Goal: Manage account settings

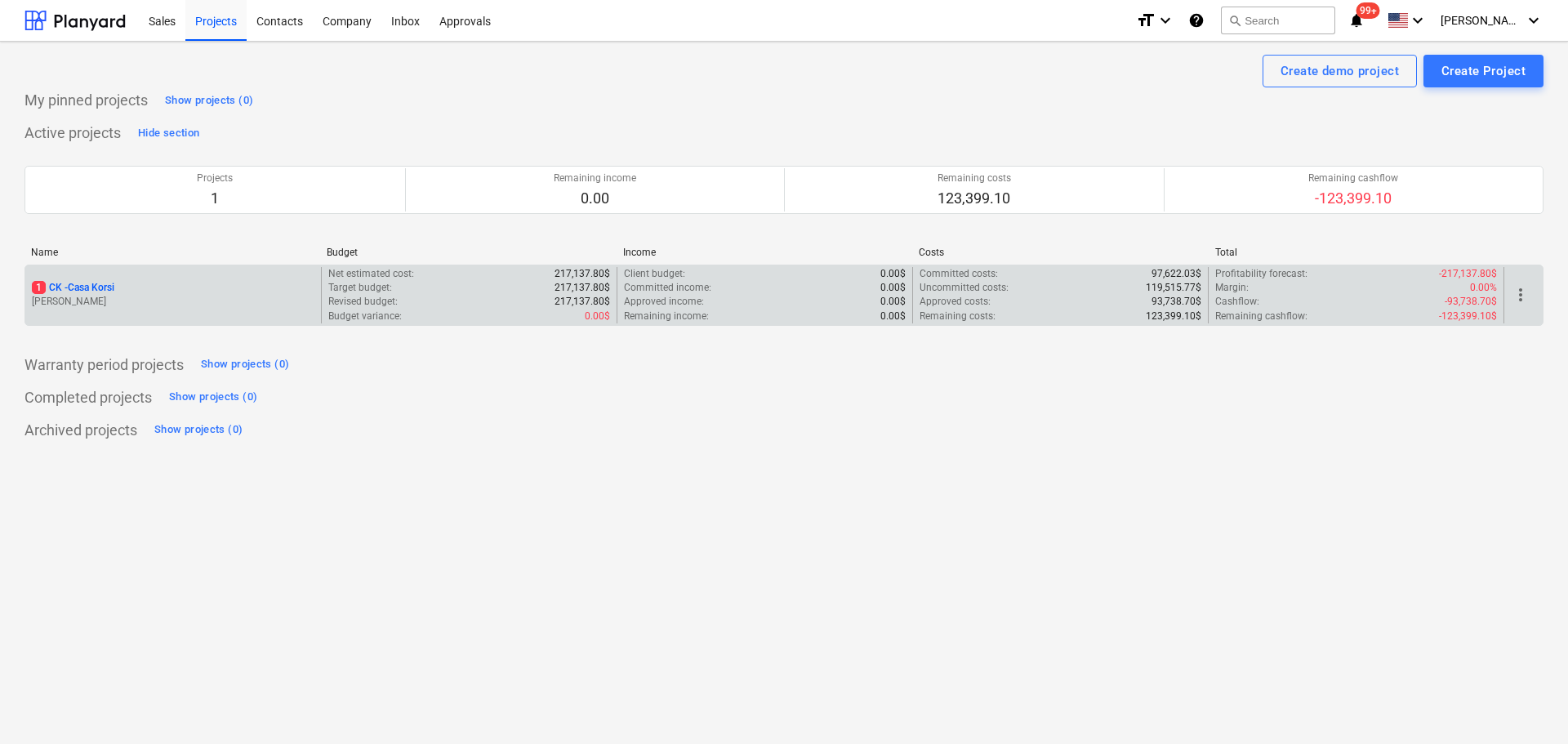
click at [114, 282] on p "1 CK - Casa Korsi" at bounding box center [73, 287] width 83 height 14
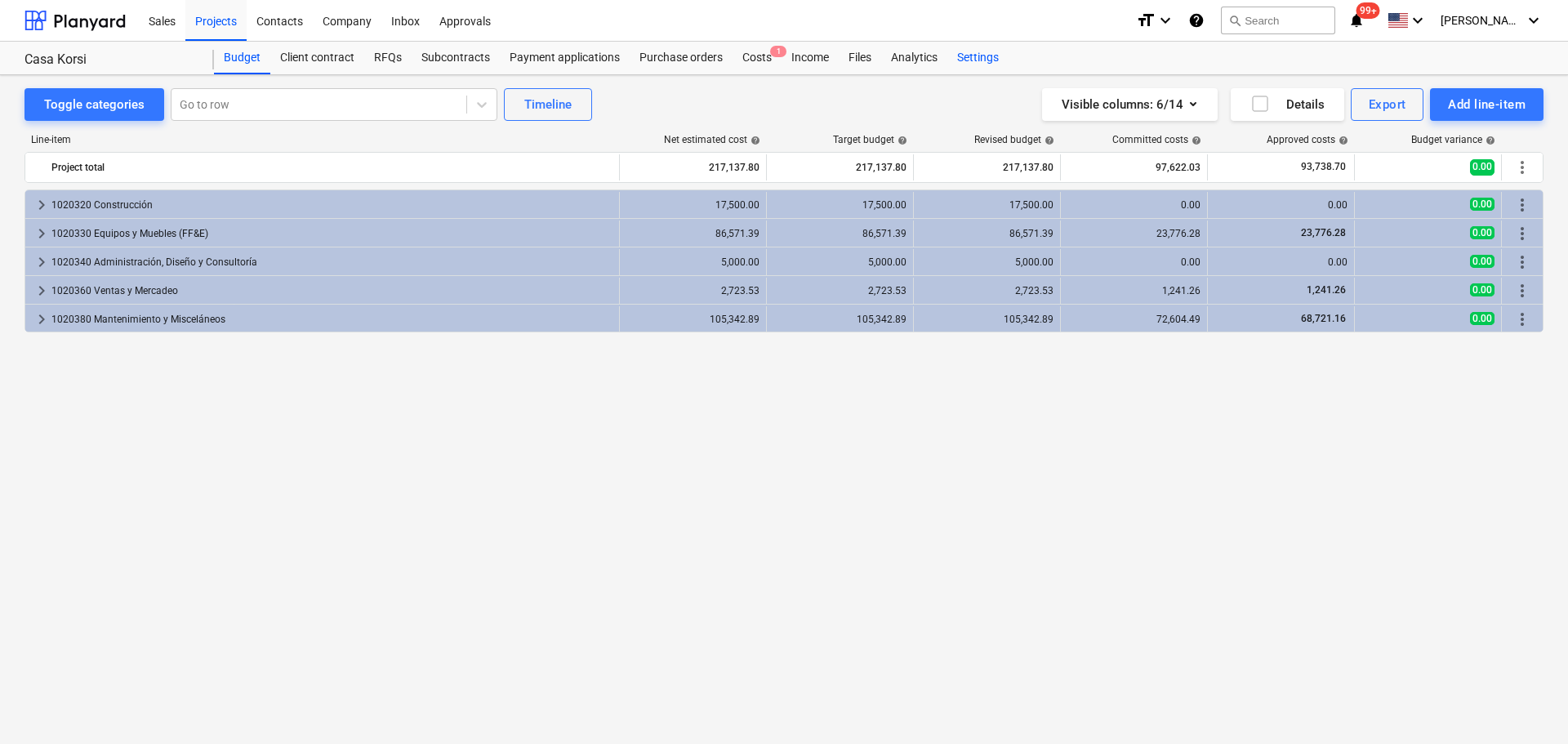
click at [965, 51] on div "Settings" at bounding box center [979, 57] width 61 height 32
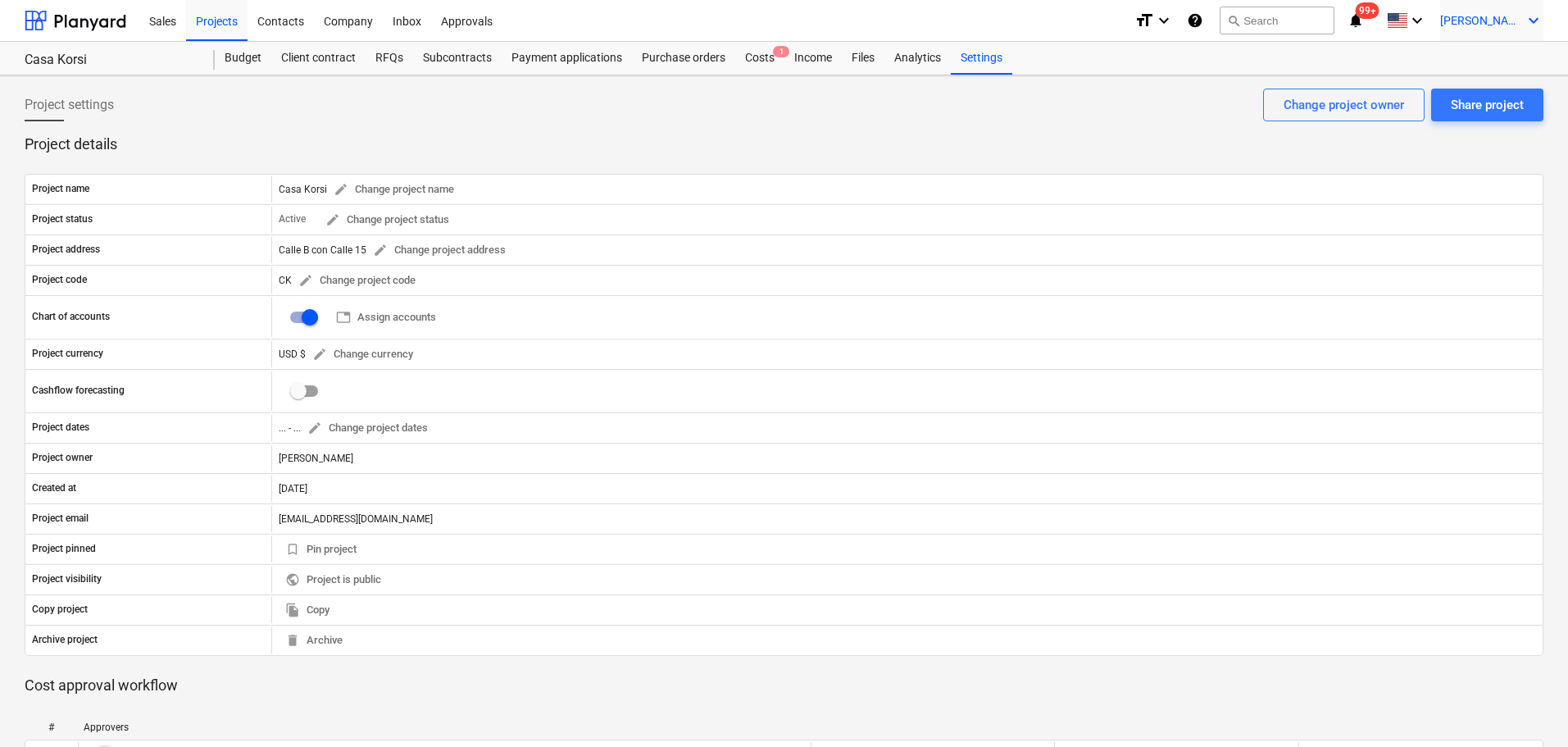
click at [1533, 27] on icon "keyboard_arrow_down" at bounding box center [1534, 21] width 20 height 20
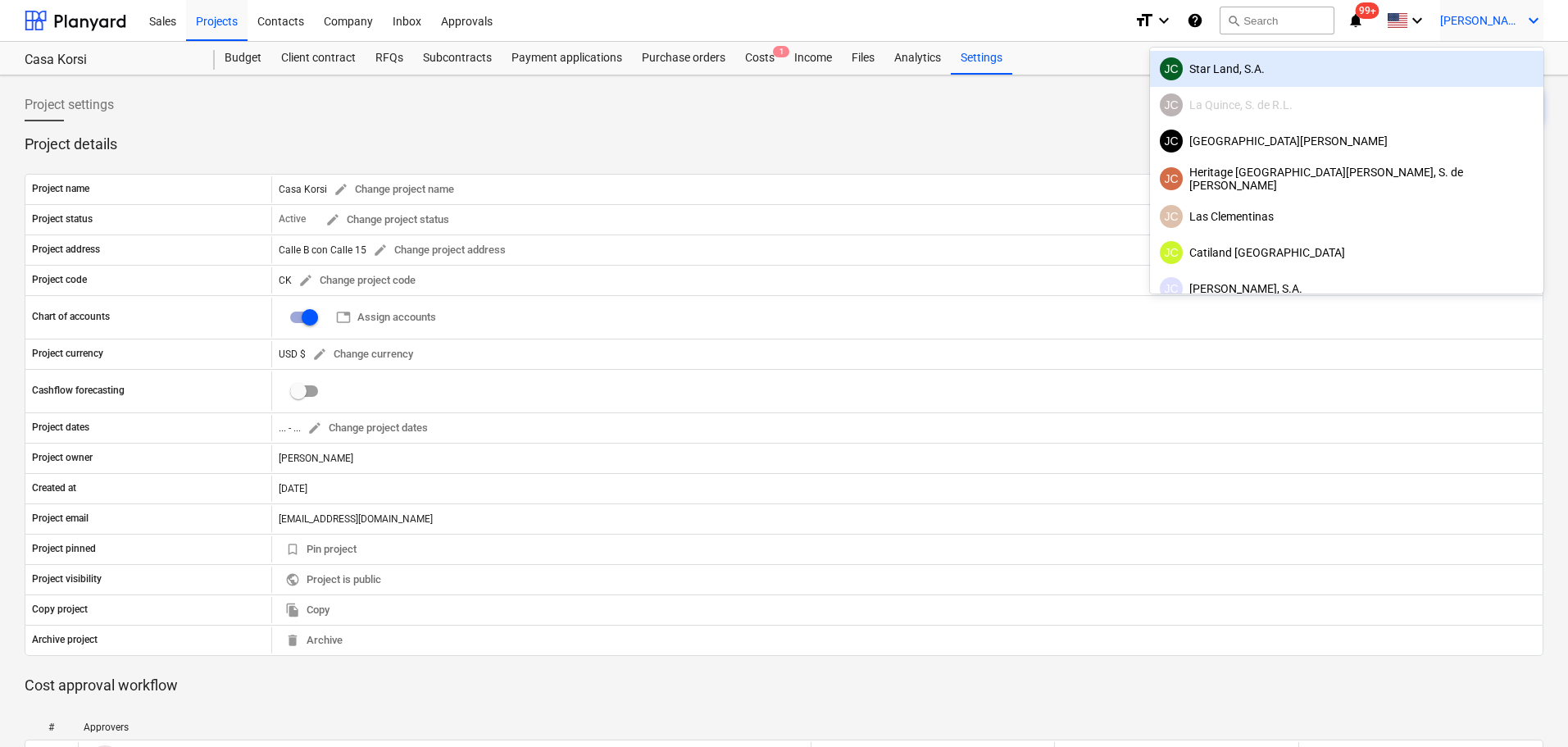
click at [1386, 72] on div "JC Star Land, S.A." at bounding box center [1347, 69] width 374 height 23
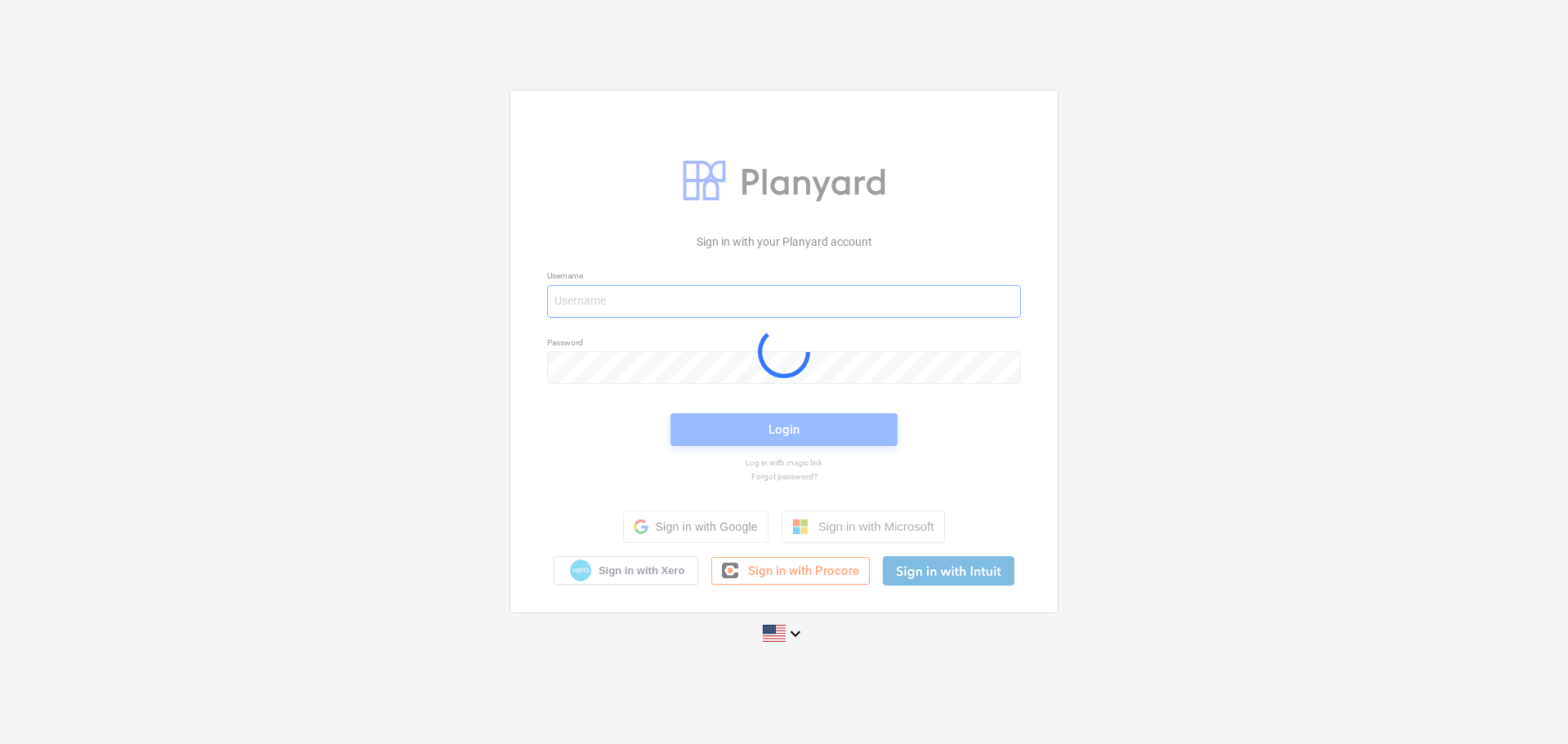
type input "[PERSON_NAME][EMAIL_ADDRESS][DOMAIN_NAME]"
